Goal: Information Seeking & Learning: Learn about a topic

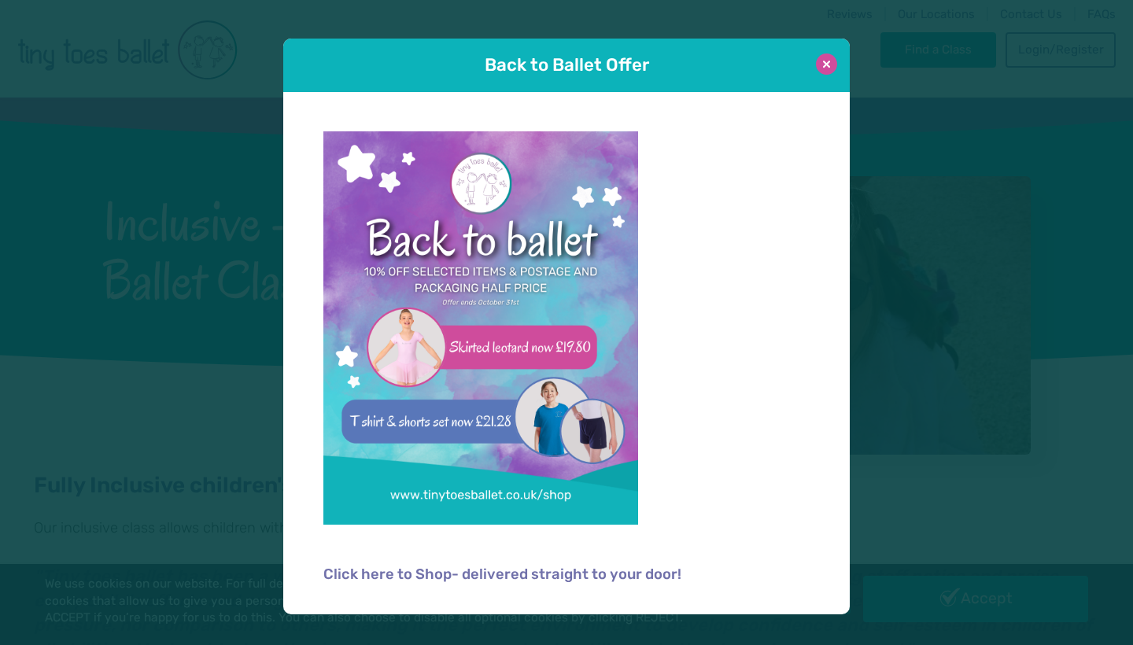
click at [834, 67] on button at bounding box center [826, 64] width 21 height 21
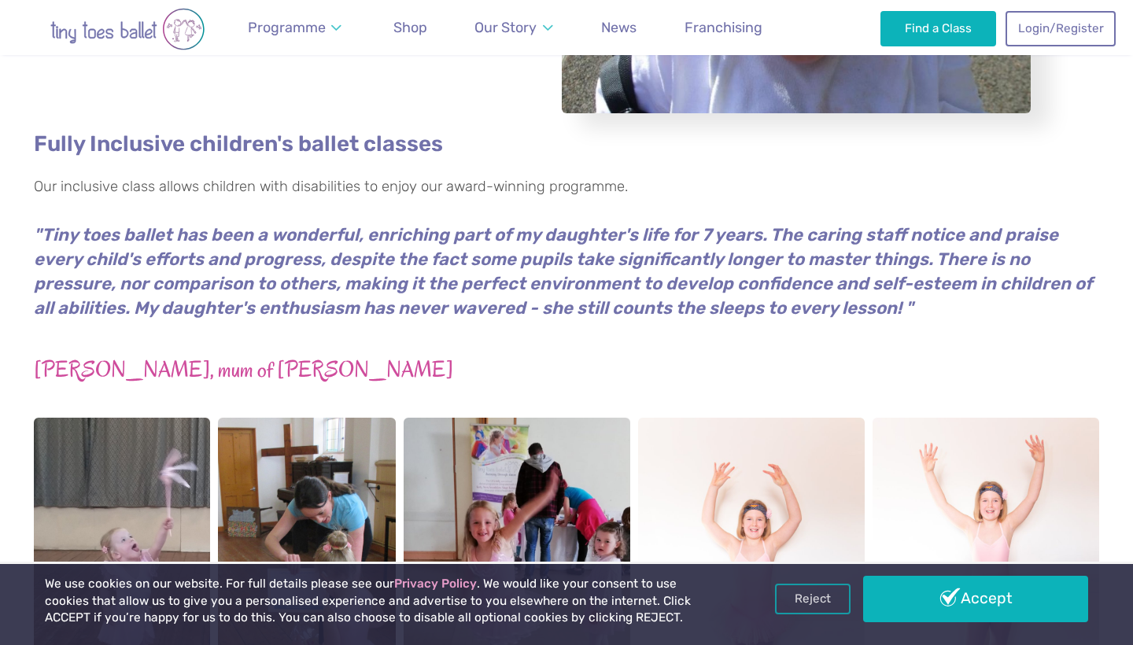
scroll to position [347, 0]
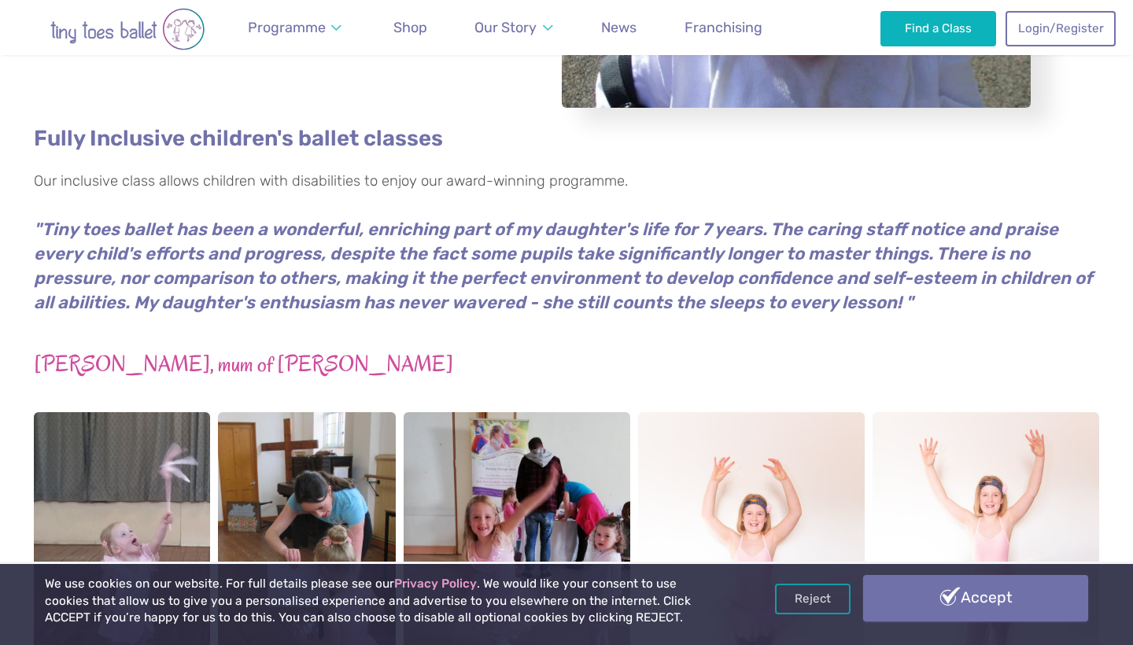
click at [966, 608] on link "Accept" at bounding box center [975, 598] width 225 height 46
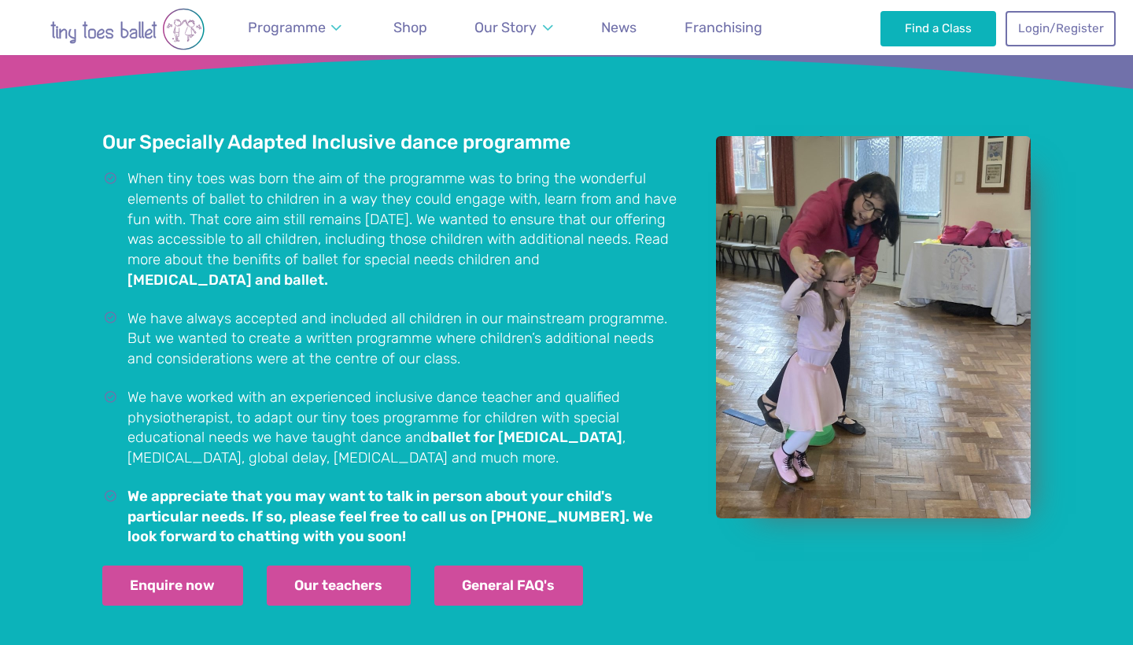
scroll to position [1116, 0]
click at [328, 273] on link "[MEDICAL_DATA] and ballet." at bounding box center [227, 281] width 201 height 16
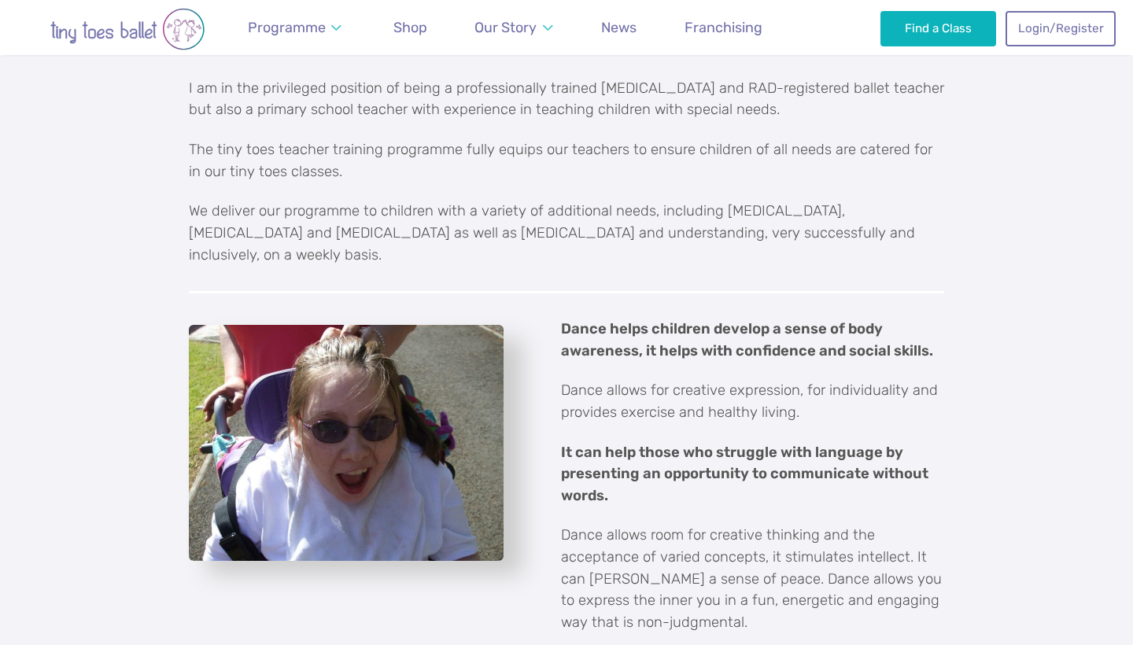
scroll to position [608, 0]
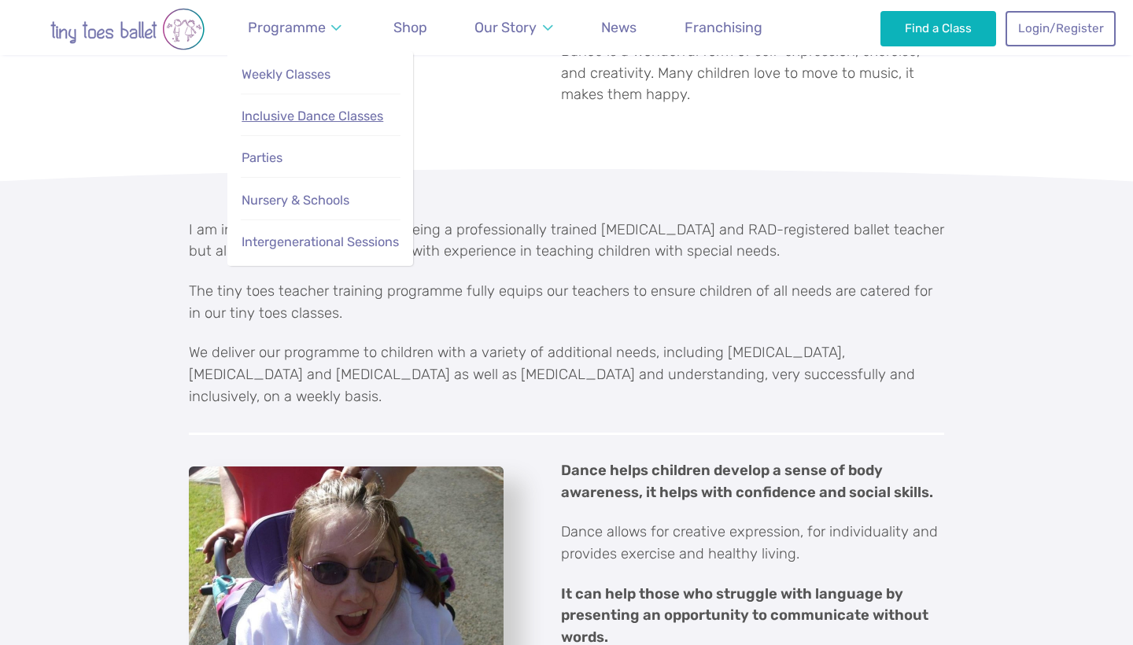
click at [305, 109] on span "Inclusive Dance Classes" at bounding box center [313, 116] width 142 height 15
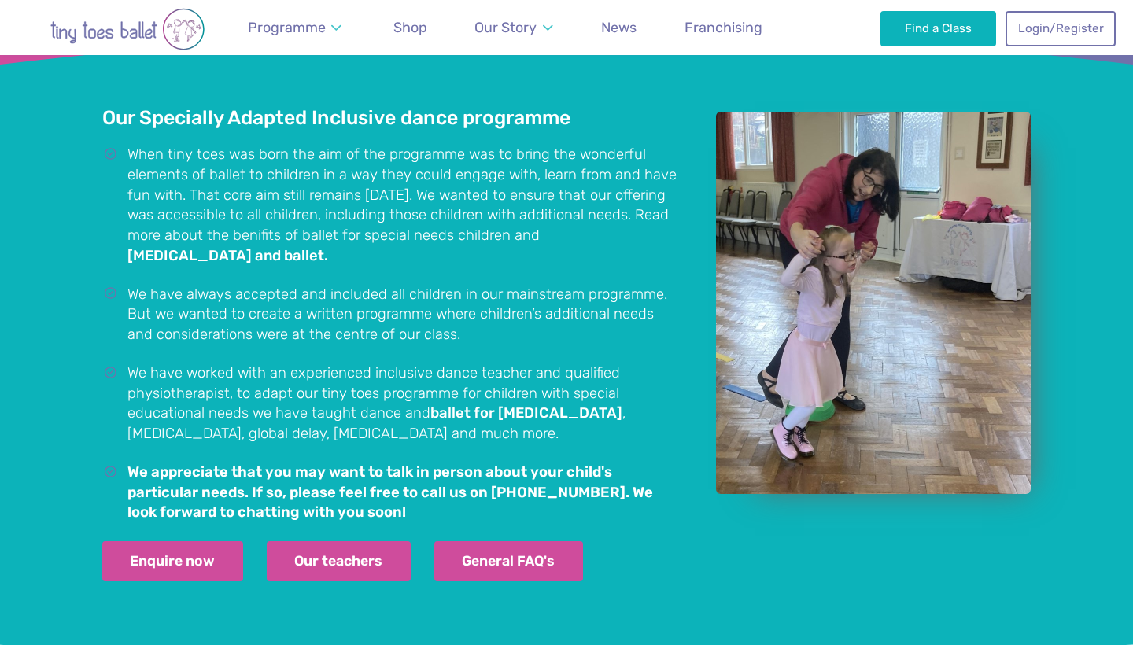
scroll to position [1132, 0]
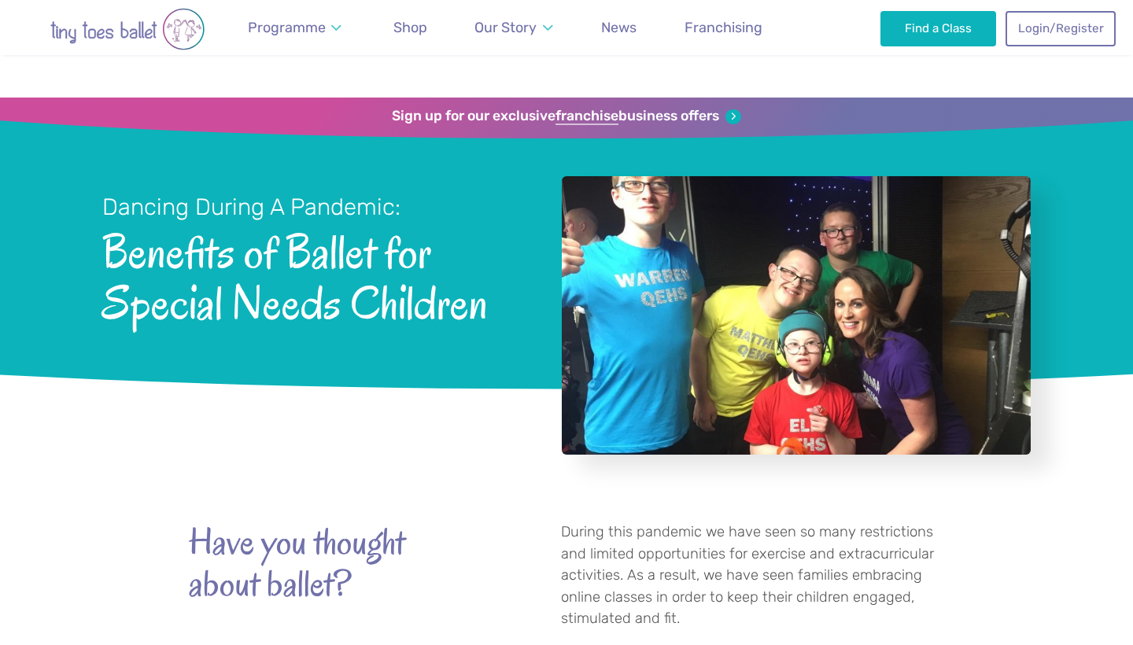
scroll to position [608, 0]
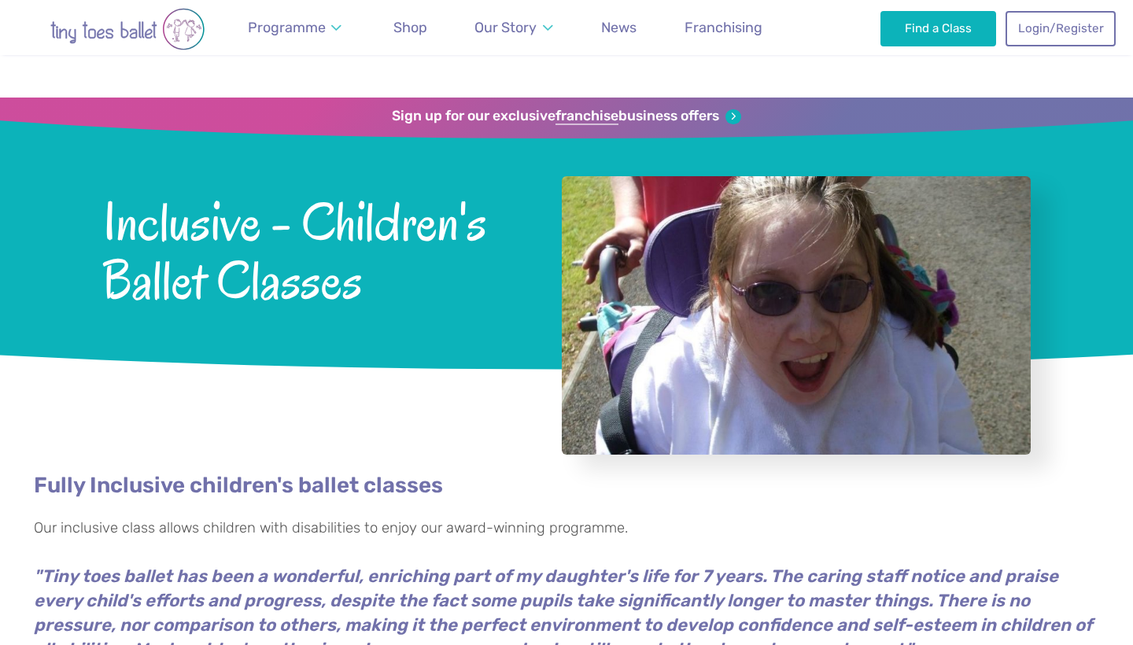
scroll to position [1116, 0]
